Goal: Task Accomplishment & Management: Use online tool/utility

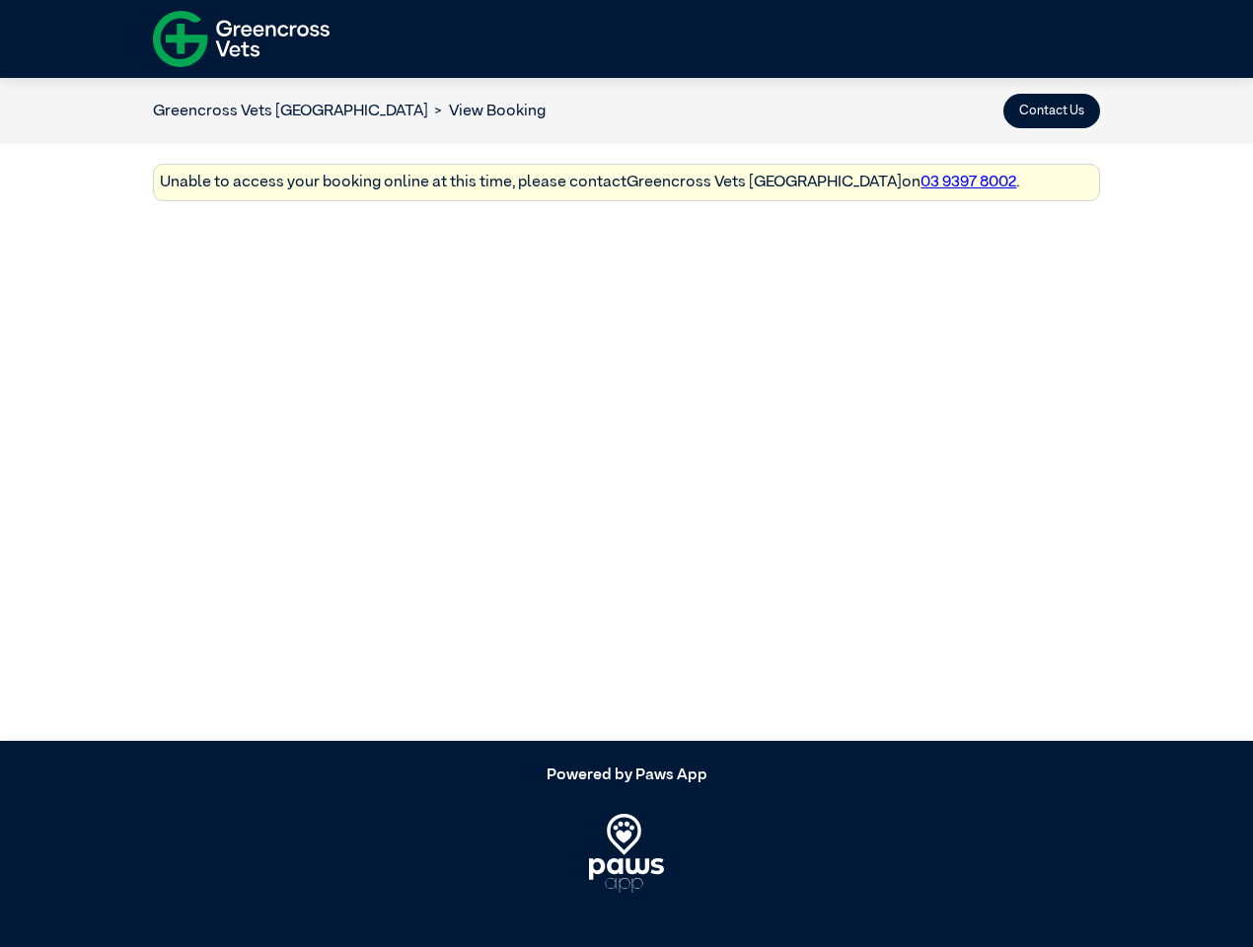
click at [1051, 110] on button "Contact Us" at bounding box center [1051, 111] width 97 height 35
